Goal: Transaction & Acquisition: Purchase product/service

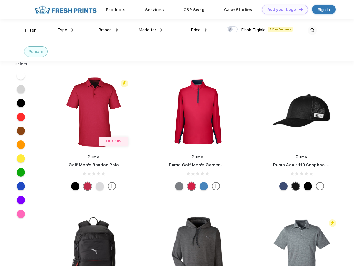
click at [283, 9] on link "Add your Logo Design Tool" at bounding box center [285, 10] width 46 height 10
click at [0, 0] on div "Design Tool" at bounding box center [0, 0] width 0 height 0
click at [298, 9] on link "Add your Logo Design Tool" at bounding box center [285, 10] width 46 height 10
click at [27, 30] on div "Filter" at bounding box center [30, 30] width 11 height 6
click at [65, 30] on span "Type" at bounding box center [62, 29] width 10 height 5
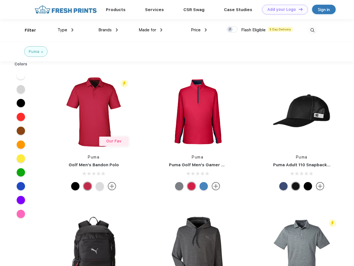
click at [108, 30] on span "Brands" at bounding box center [104, 29] width 13 height 5
click at [150, 30] on span "Made for" at bounding box center [146, 29] width 17 height 5
click at [199, 30] on span "Price" at bounding box center [196, 29] width 10 height 5
click at [232, 30] on div at bounding box center [231, 29] width 11 height 6
click at [230, 30] on input "checkbox" at bounding box center [228, 28] width 4 height 4
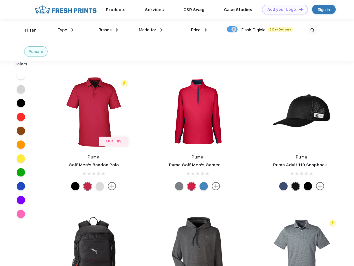
click at [312, 30] on img at bounding box center [312, 30] width 9 height 9
